Goal: Task Accomplishment & Management: Use online tool/utility

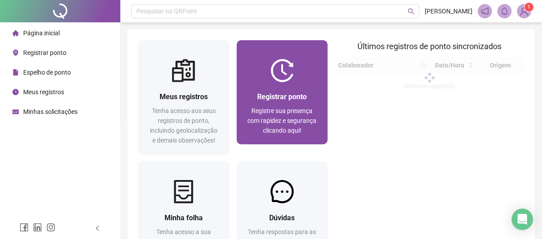
click at [269, 92] on span "Registrar ponto" at bounding box center [281, 96] width 49 height 8
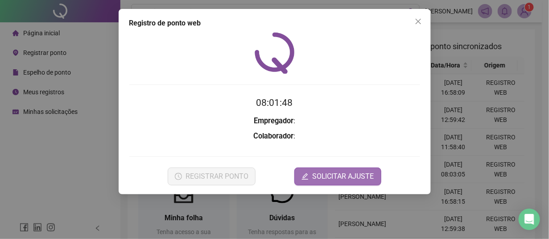
click at [335, 178] on span "SOLICITAR AJUSTE" at bounding box center [343, 176] width 62 height 11
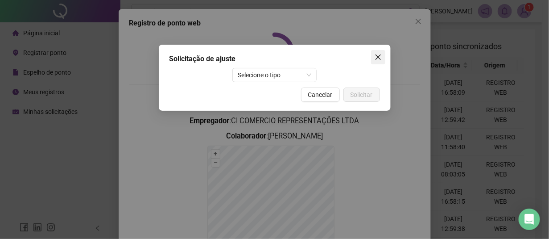
click at [375, 55] on icon "close" at bounding box center [378, 57] width 7 height 7
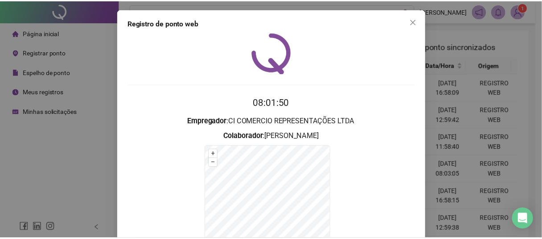
scroll to position [87, 0]
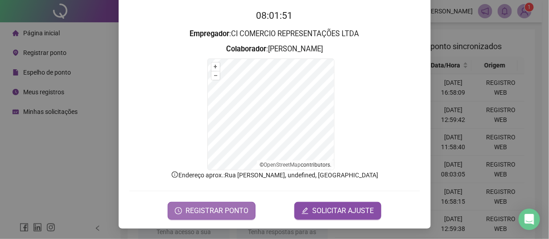
click at [199, 214] on span "REGISTRAR PONTO" at bounding box center [216, 210] width 63 height 11
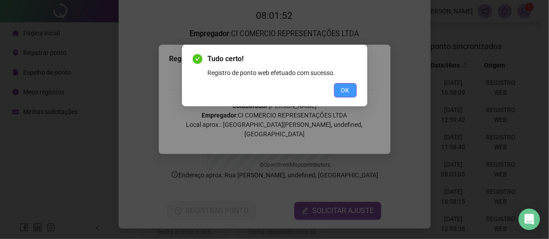
click at [345, 85] on span "OK" at bounding box center [345, 90] width 8 height 10
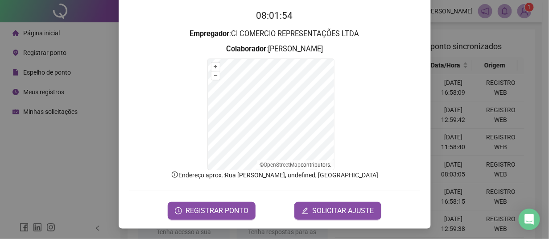
click at [340, 99] on div "Tudo certo! Registro de ponto web efetuado com sucesso. OK" at bounding box center [274, 119] width 549 height 239
click at [77, 185] on div "Registro de ponto web 08:01:55 Empregador : CI COMERCIO REPRESENTAÇÕES LTDA Col…" at bounding box center [274, 119] width 549 height 239
